Goal: Navigation & Orientation: Find specific page/section

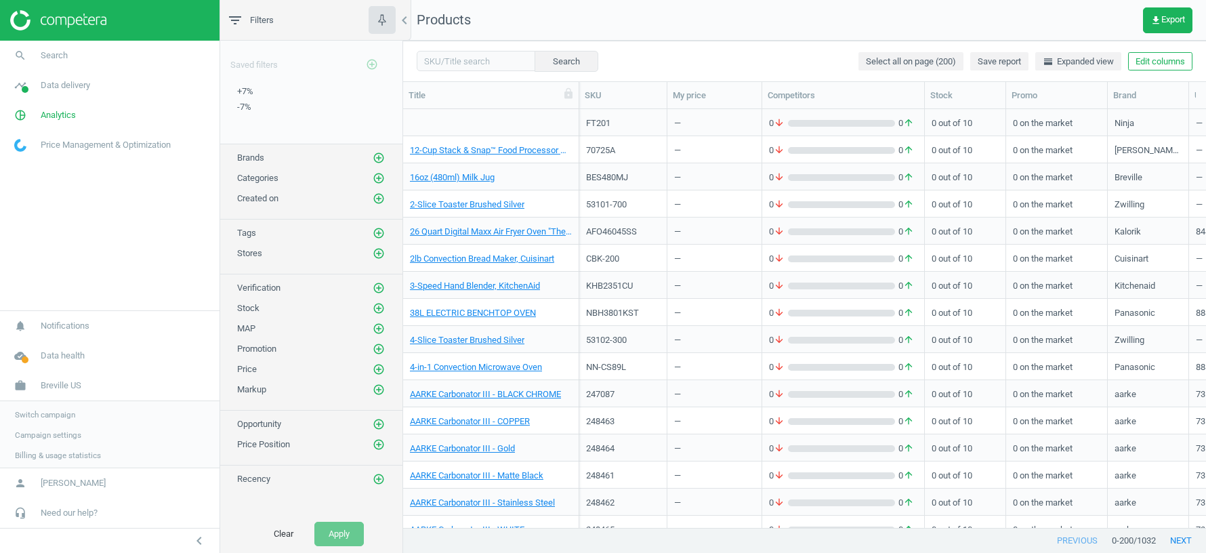
scroll to position [1, 1]
click at [65, 411] on span "Switch campaign" at bounding box center [45, 413] width 60 height 11
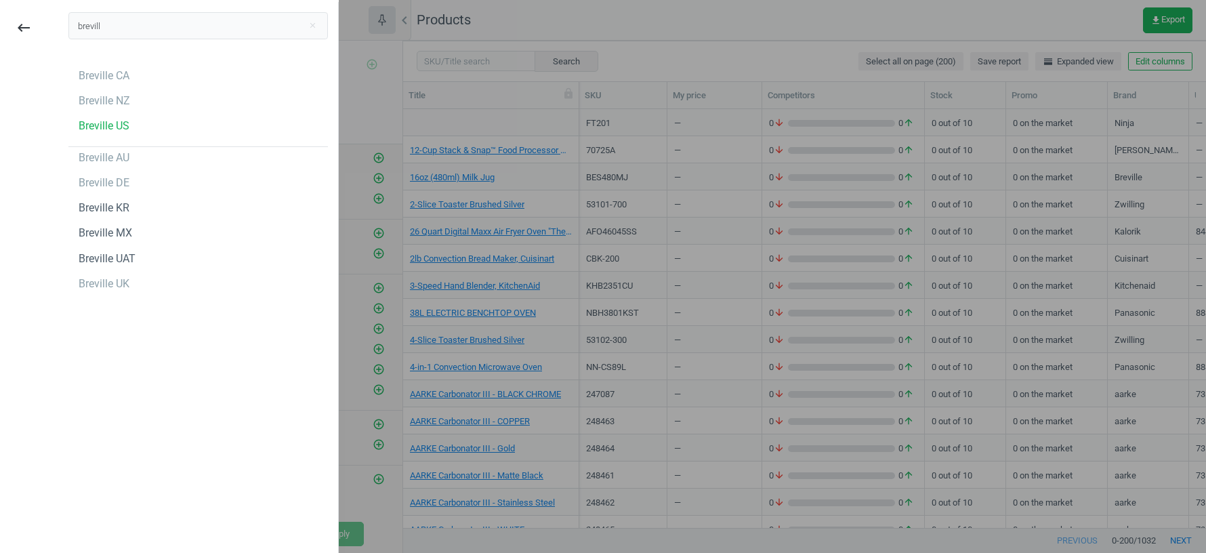
type input "breville"
click at [103, 286] on div "Breville UK" at bounding box center [104, 283] width 51 height 15
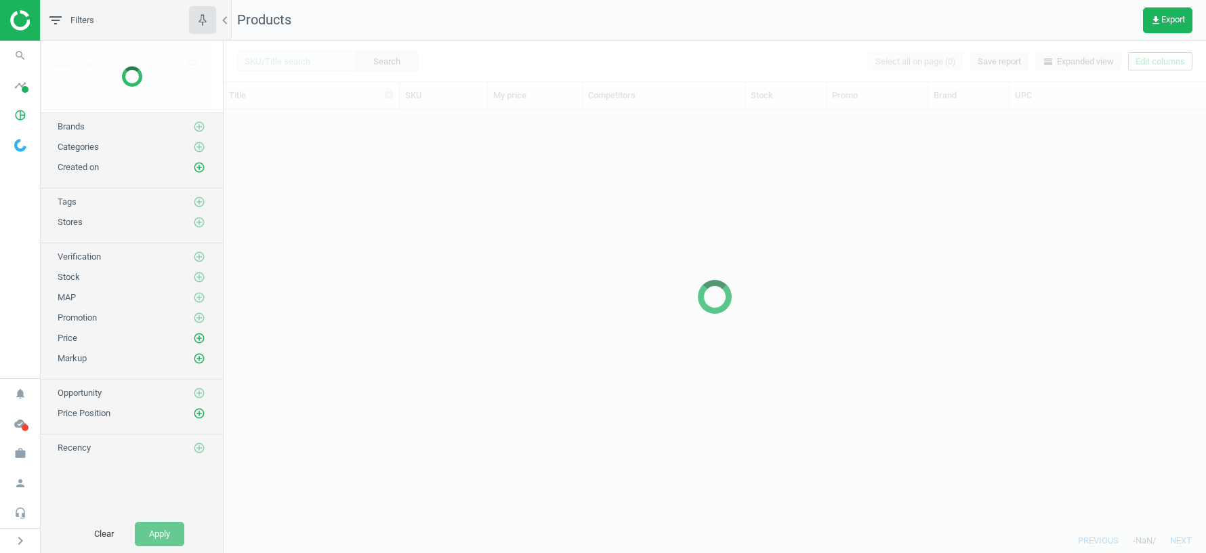
scroll to position [419, 982]
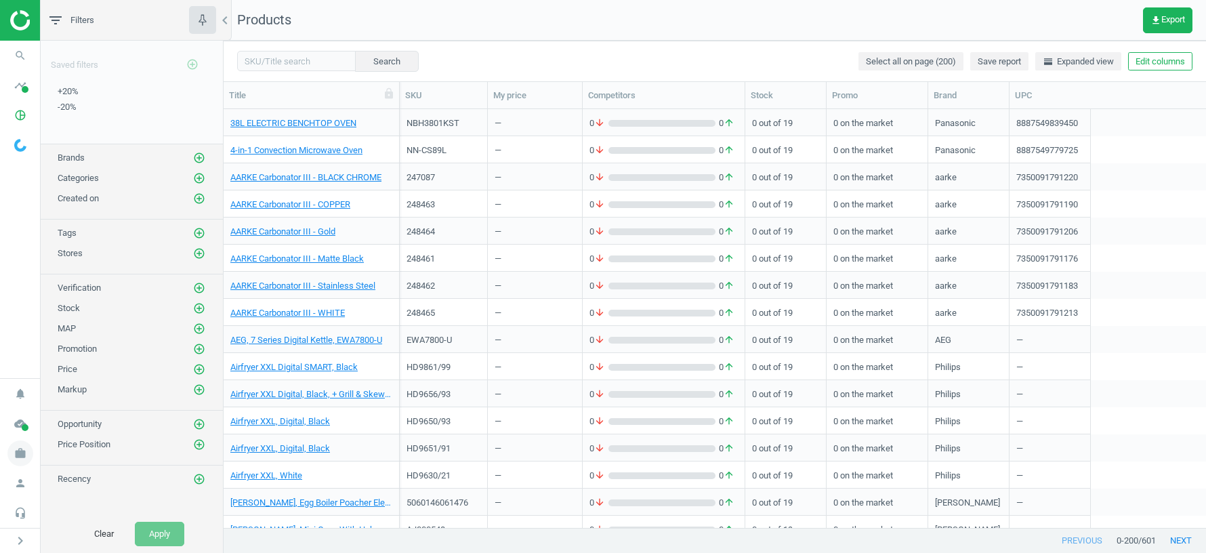
click at [25, 455] on icon "work" at bounding box center [20, 453] width 26 height 26
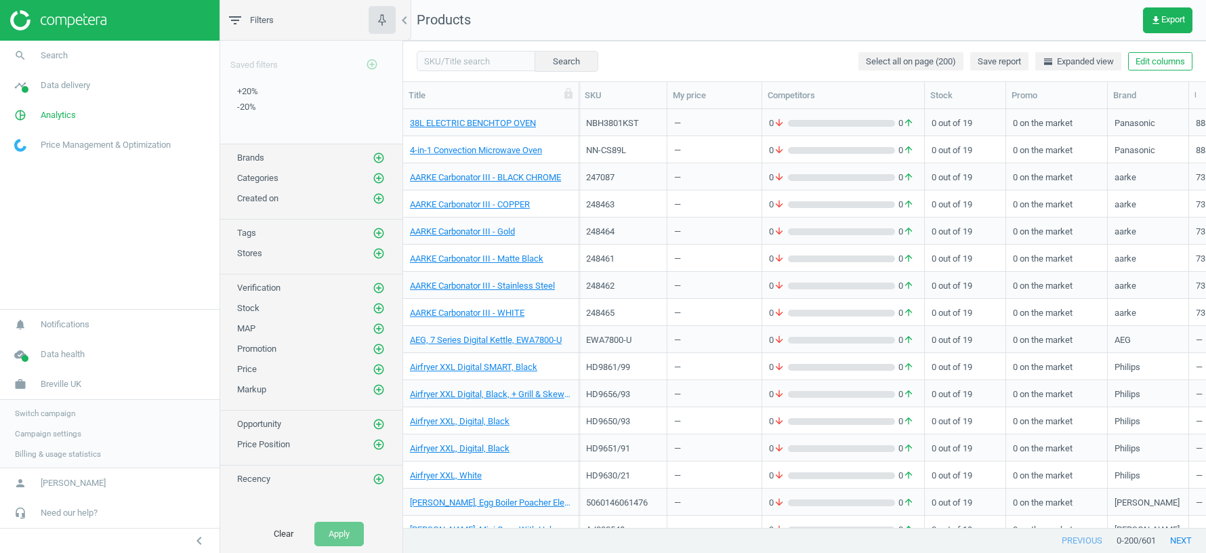
scroll to position [419, 803]
click at [62, 410] on span "Switch campaign" at bounding box center [45, 413] width 60 height 11
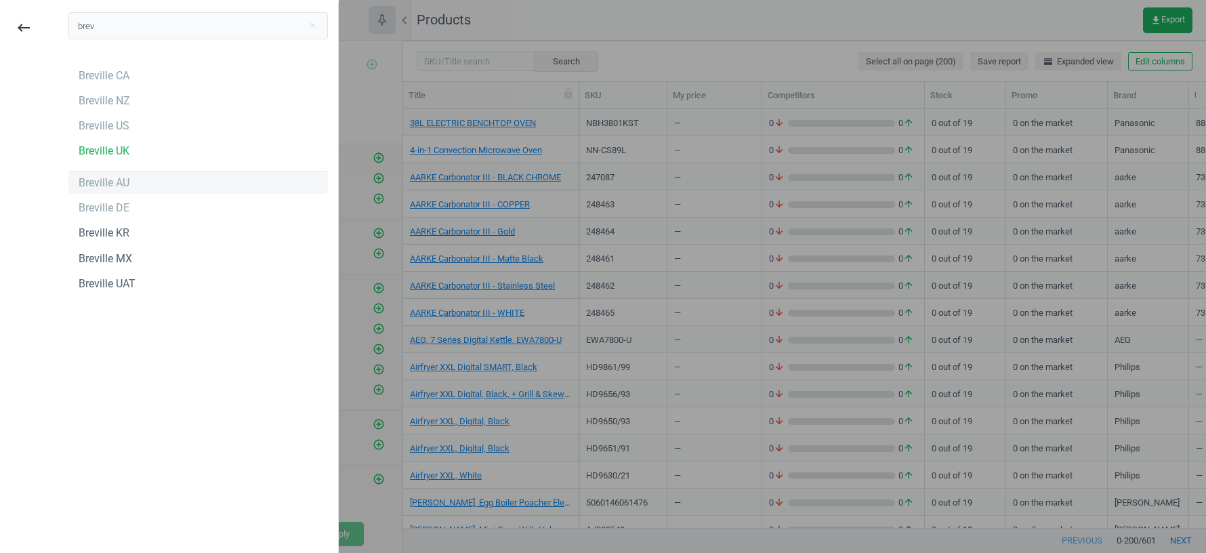
type input "brev"
click at [96, 182] on div "Breville AU" at bounding box center [104, 182] width 51 height 15
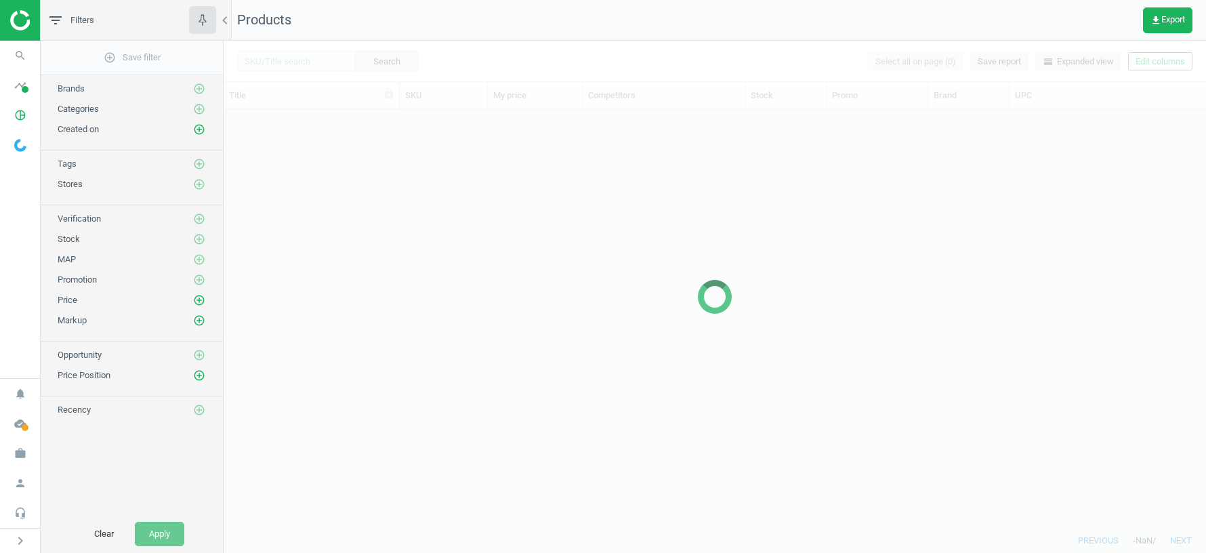
scroll to position [419, 982]
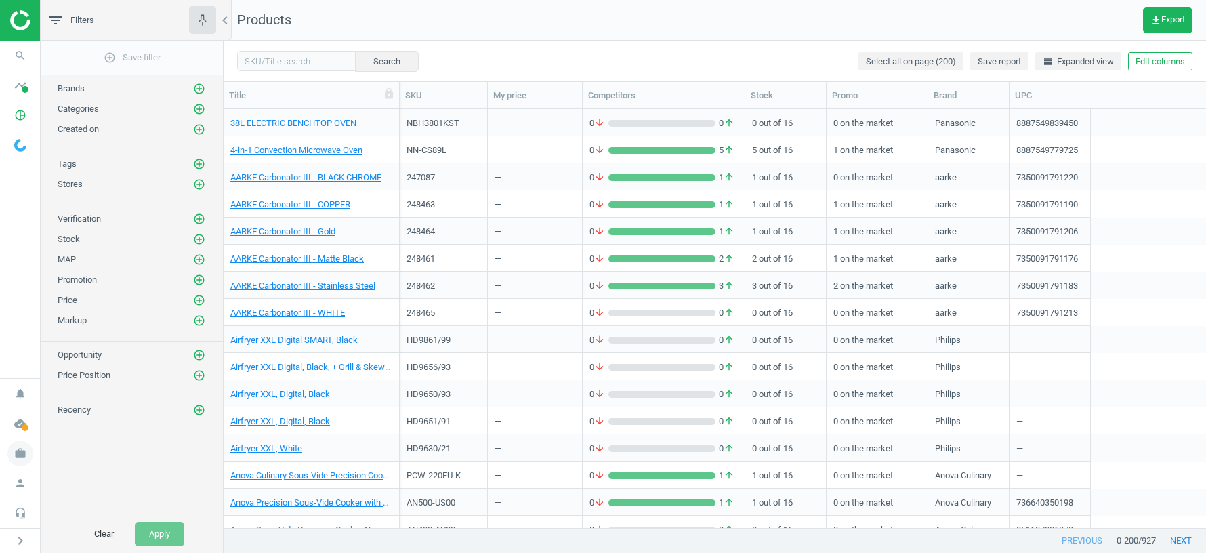
click at [19, 455] on icon "work" at bounding box center [20, 453] width 26 height 26
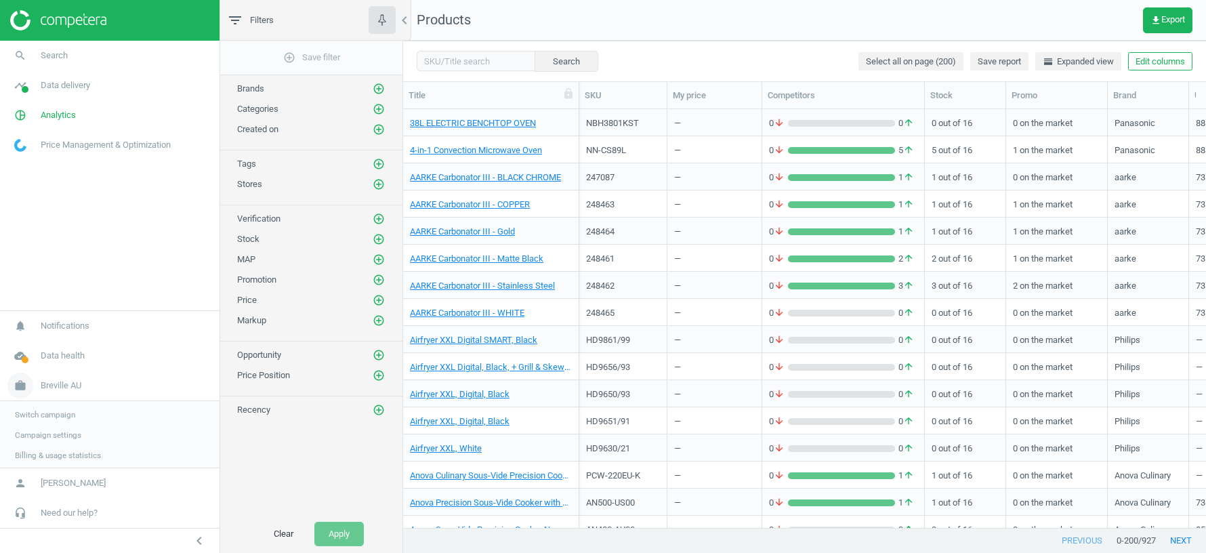
scroll to position [1, 1]
click at [47, 417] on span "Switch campaign" at bounding box center [45, 413] width 60 height 11
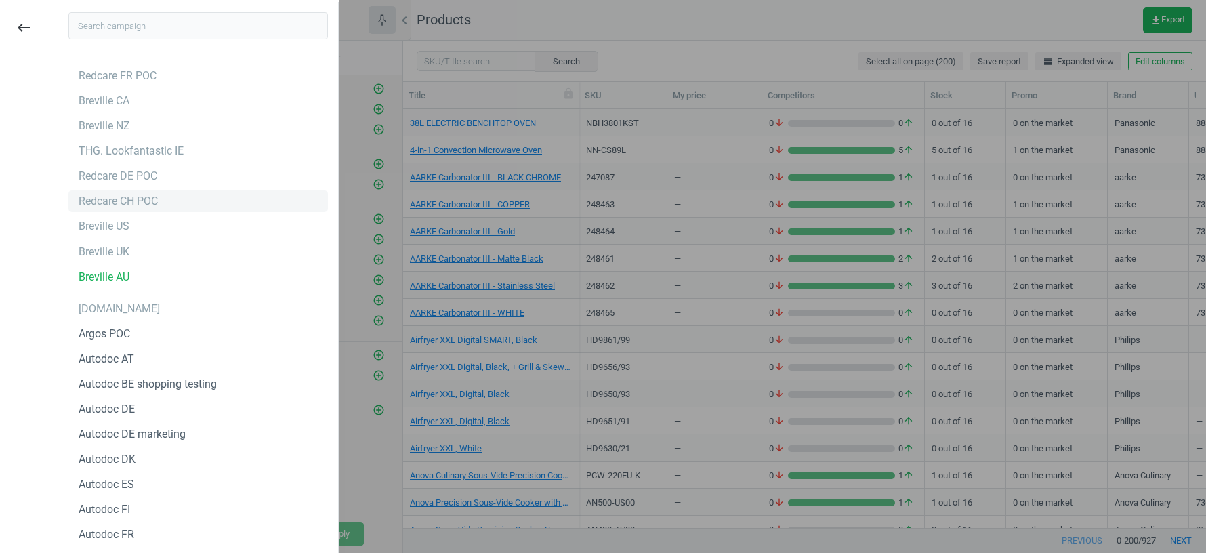
click at [98, 211] on div "Redcare CH POC" at bounding box center [197, 201] width 259 height 22
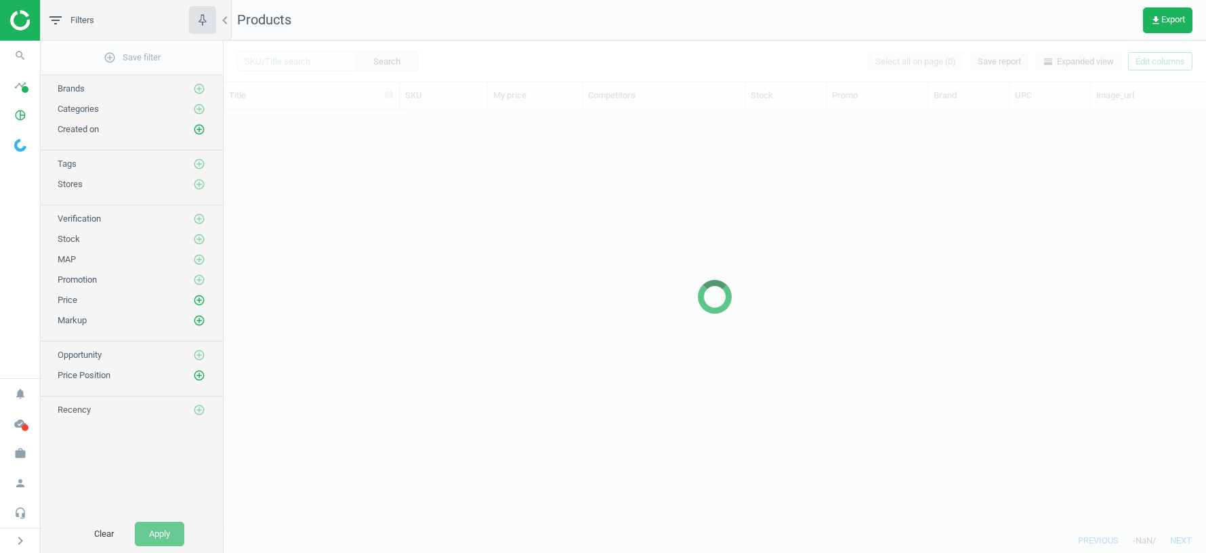
scroll to position [419, 982]
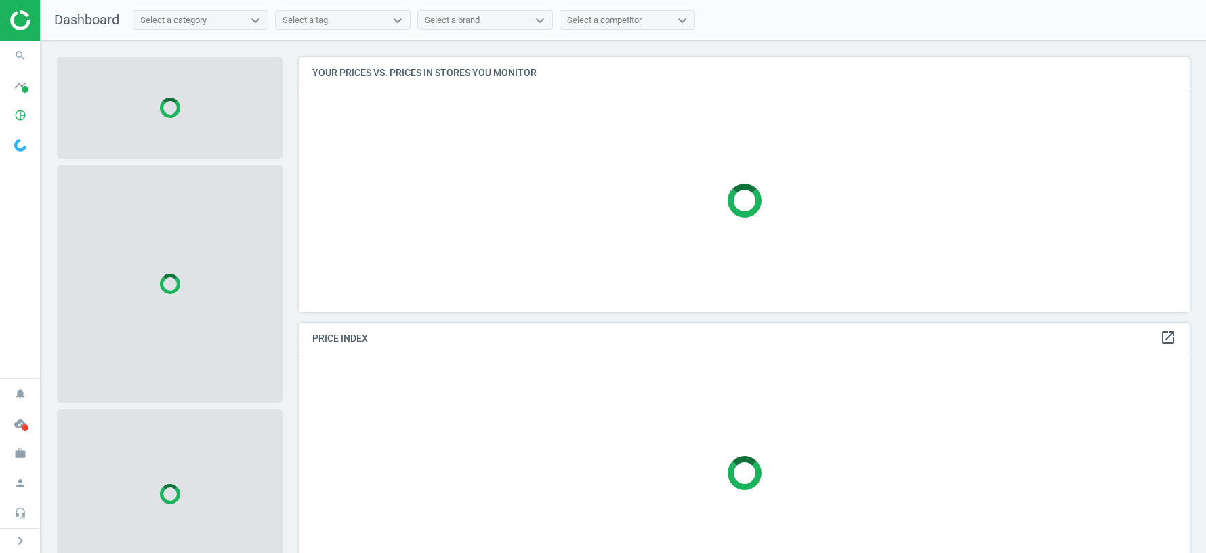
scroll to position [255, 891]
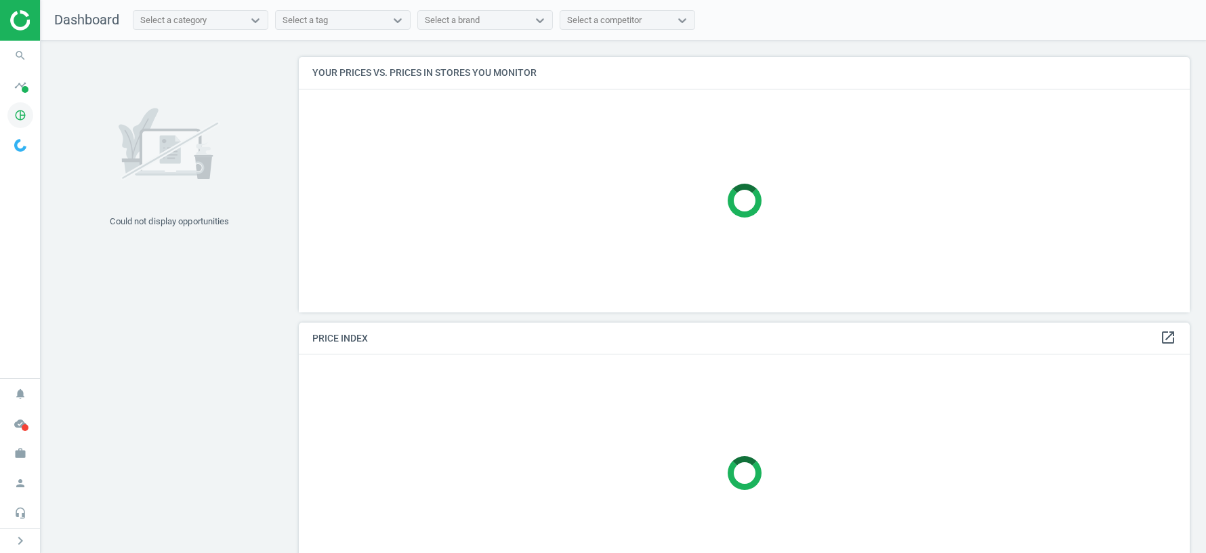
click at [21, 119] on icon "pie_chart_outlined" at bounding box center [20, 115] width 26 height 26
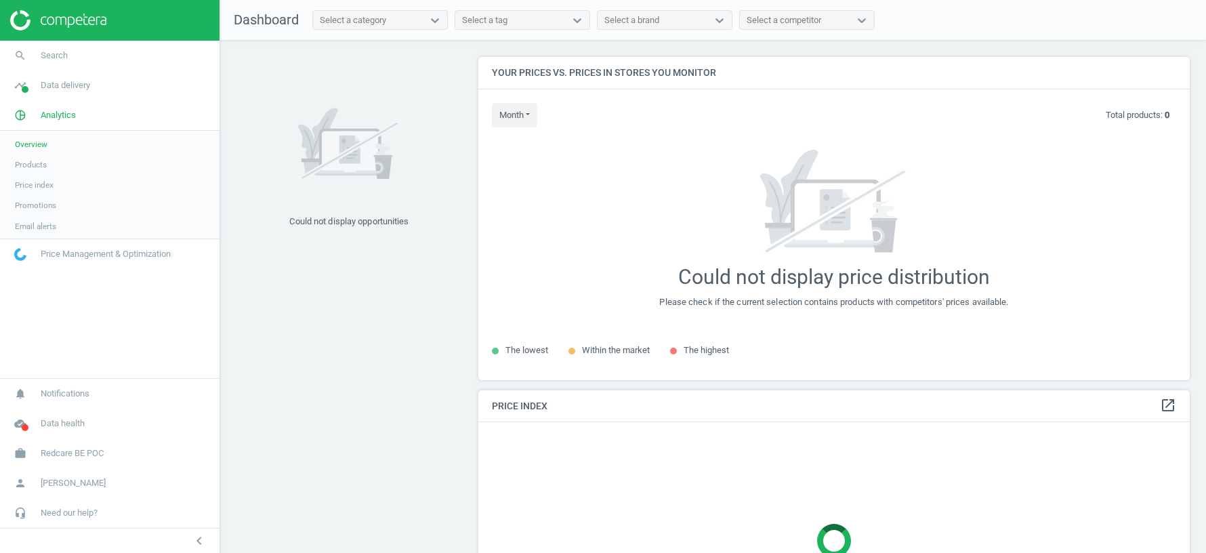
scroll to position [322, 711]
click at [56, 83] on span "Data delivery" at bounding box center [65, 85] width 49 height 12
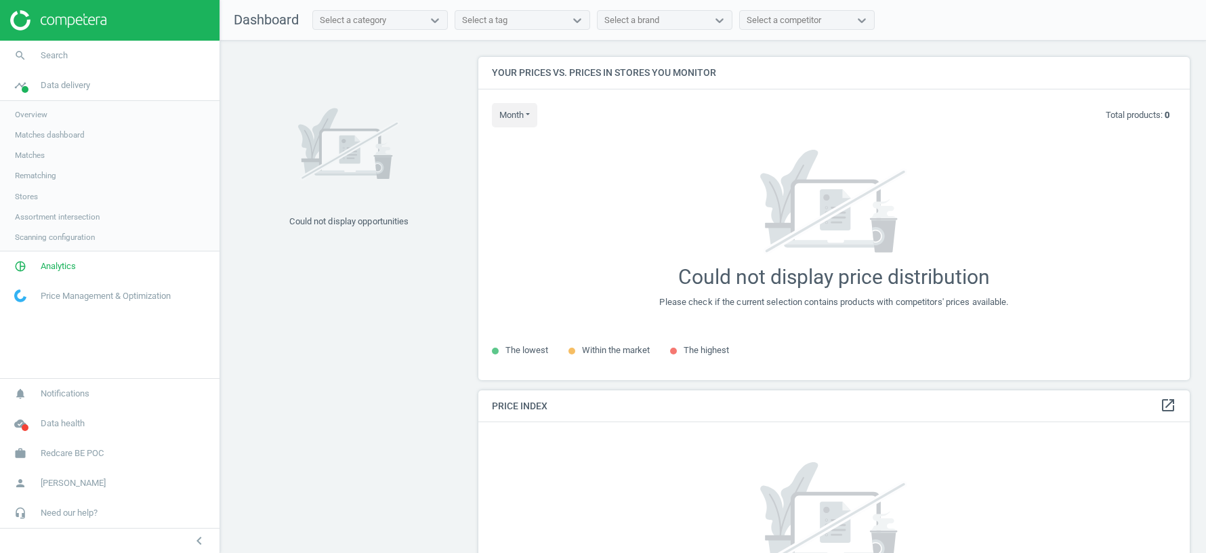
click at [44, 238] on span "Scanning configuration" at bounding box center [55, 237] width 80 height 11
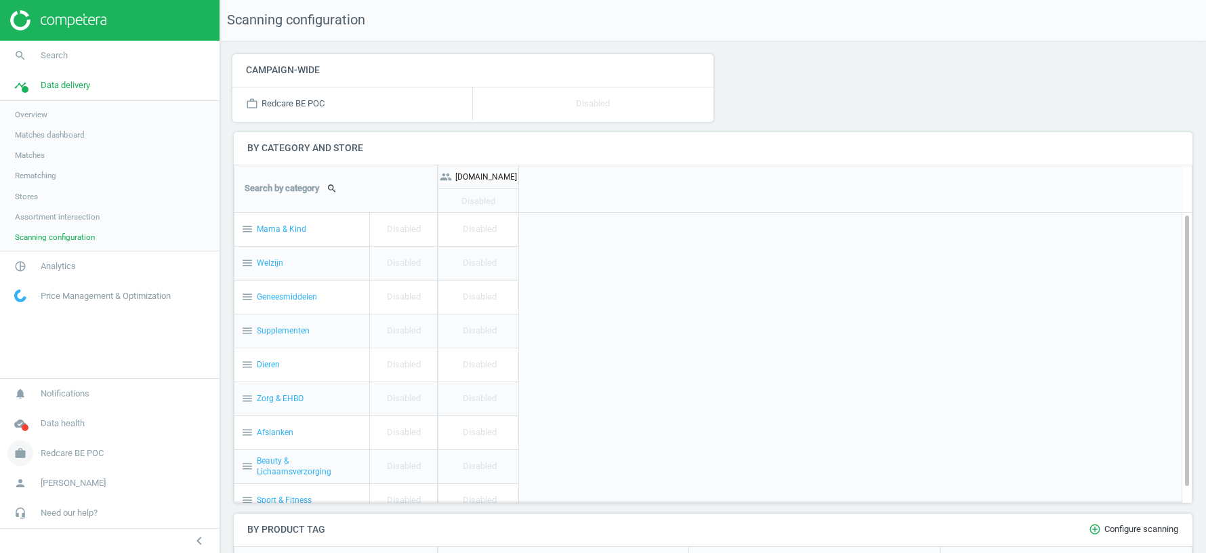
click at [58, 456] on span "Redcare BE POC" at bounding box center [72, 453] width 63 height 12
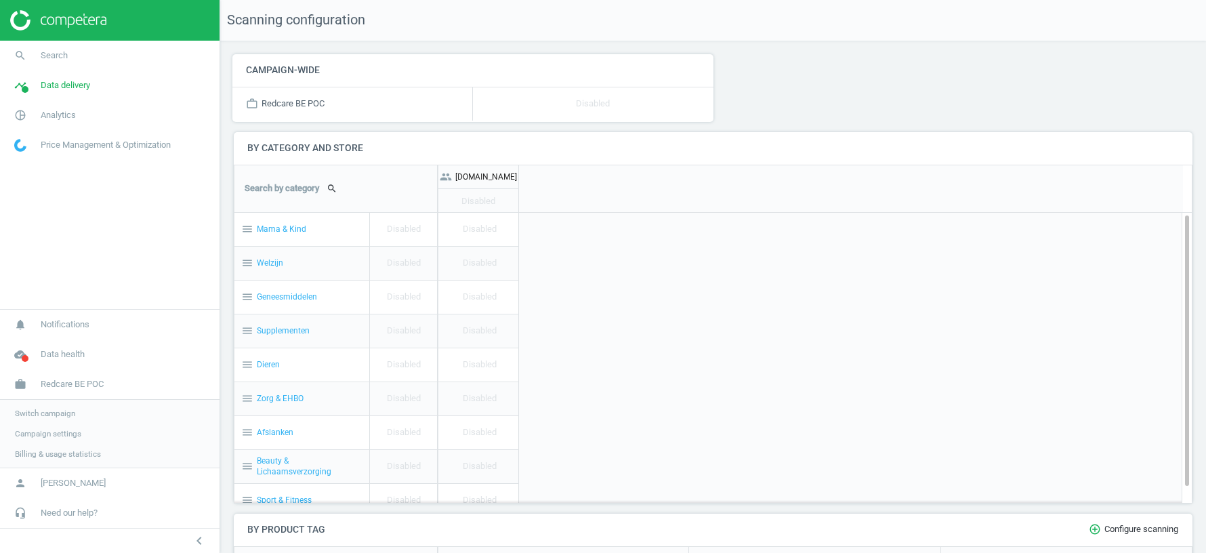
click at [54, 413] on span "Switch campaign" at bounding box center [45, 413] width 60 height 11
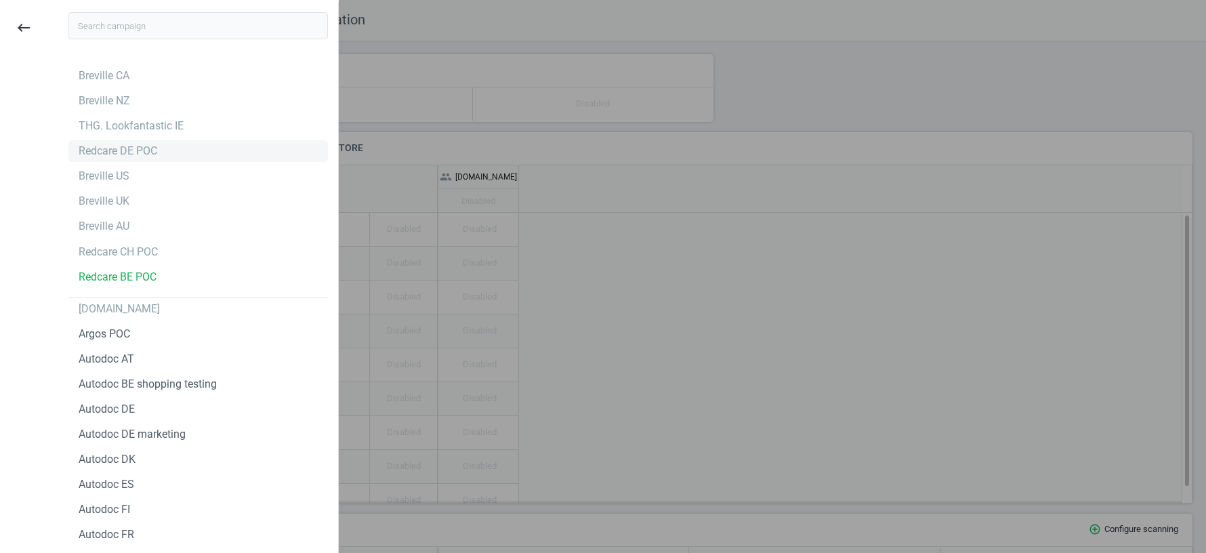
click at [121, 149] on div "Redcare DE POC" at bounding box center [118, 151] width 79 height 15
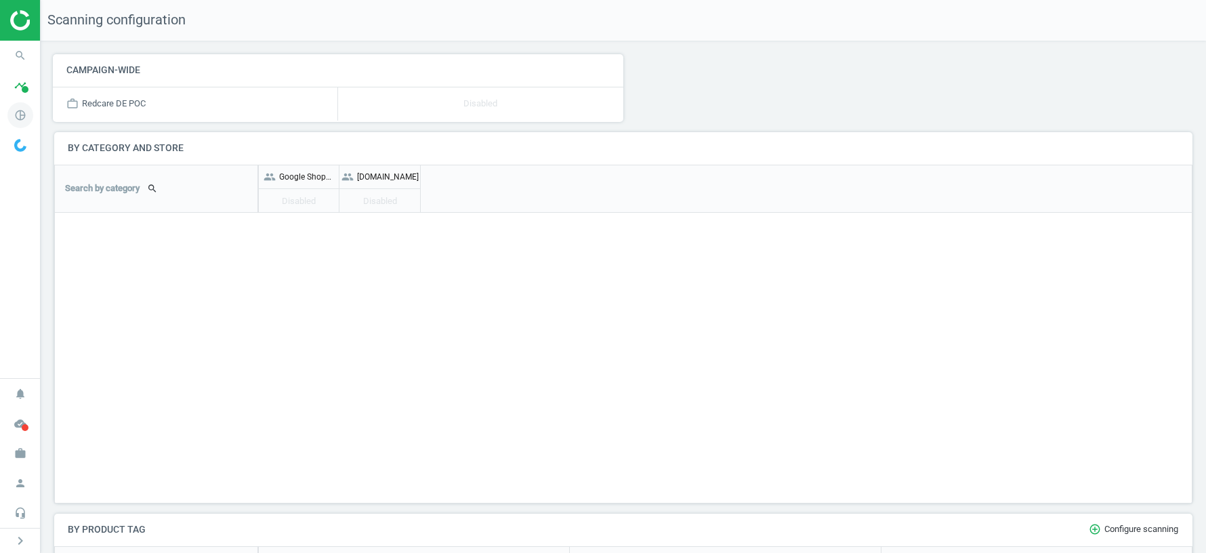
click at [17, 120] on icon "pie_chart_outlined" at bounding box center [20, 115] width 26 height 26
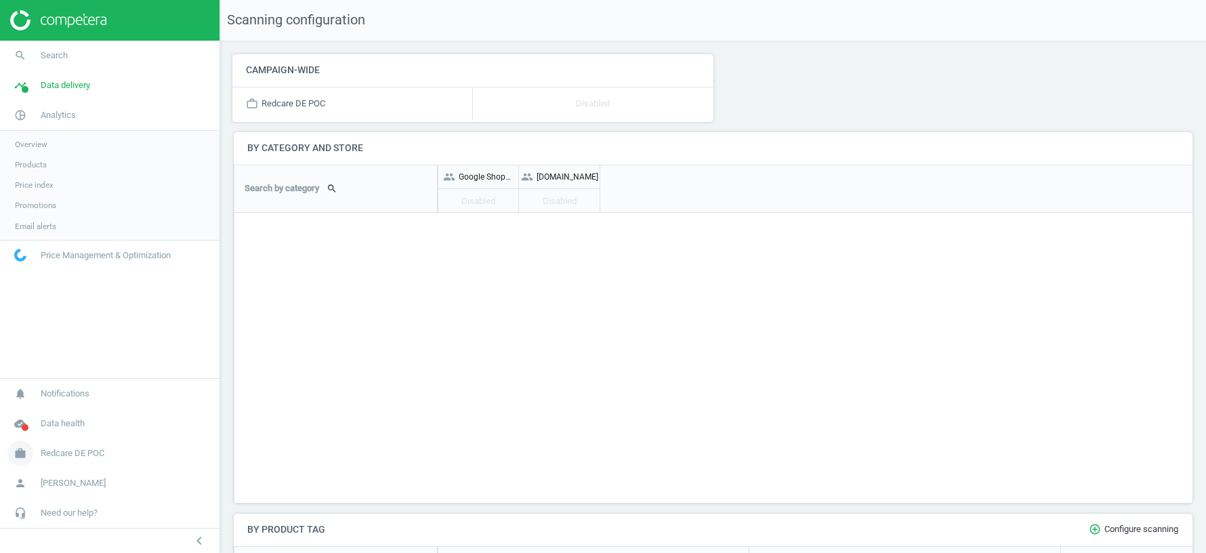
click at [68, 457] on span "Redcare DE POC" at bounding box center [73, 453] width 64 height 12
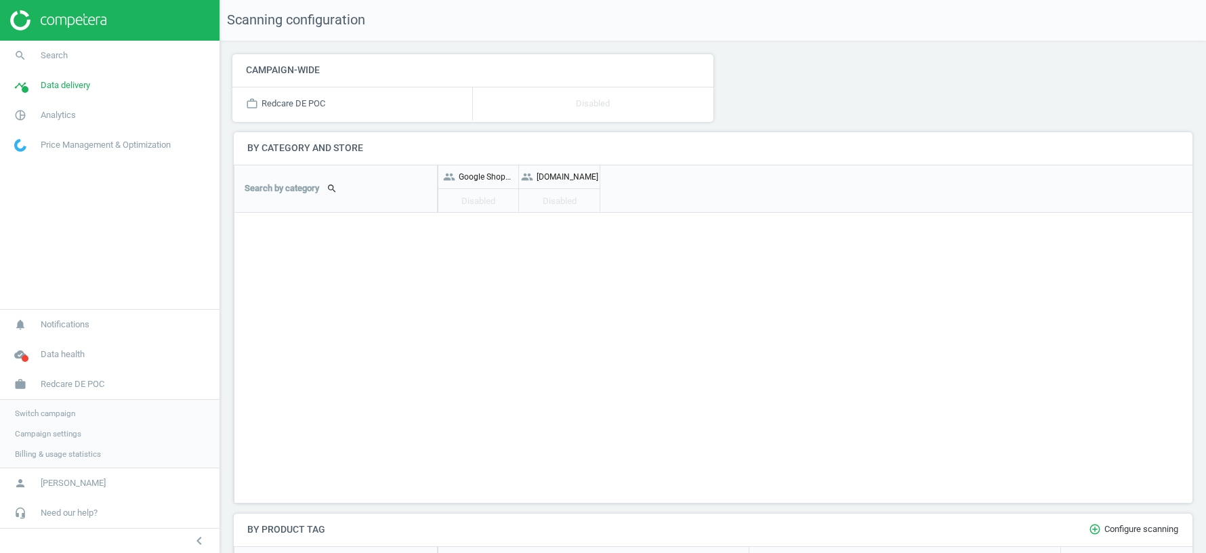
click at [51, 412] on span "Switch campaign" at bounding box center [45, 413] width 60 height 11
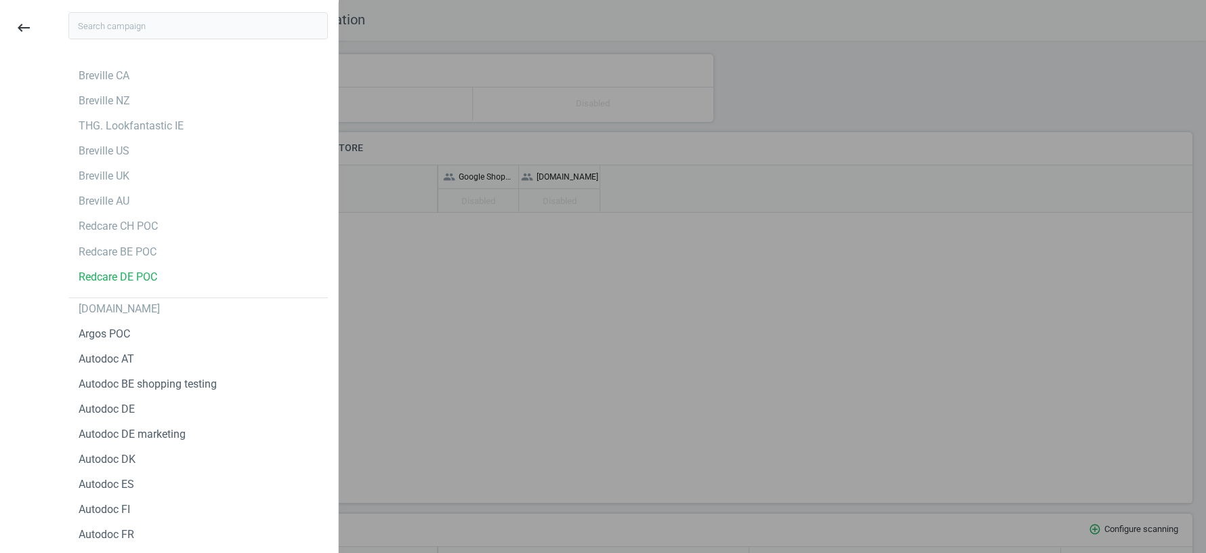
click at [554, 299] on div at bounding box center [603, 276] width 1206 height 553
